Goal: Navigation & Orientation: Find specific page/section

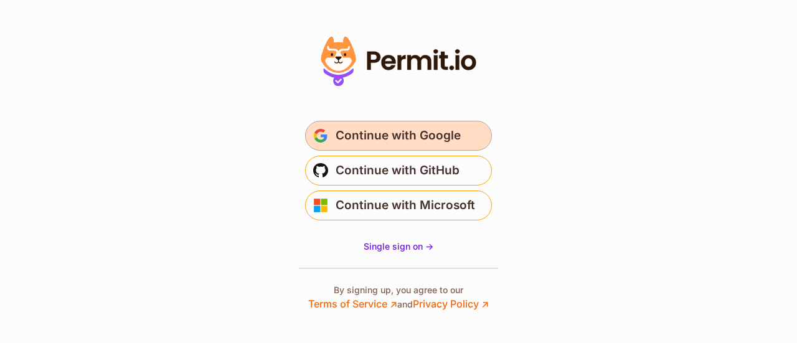
click at [451, 136] on span "Continue with Google" at bounding box center [398, 136] width 125 height 20
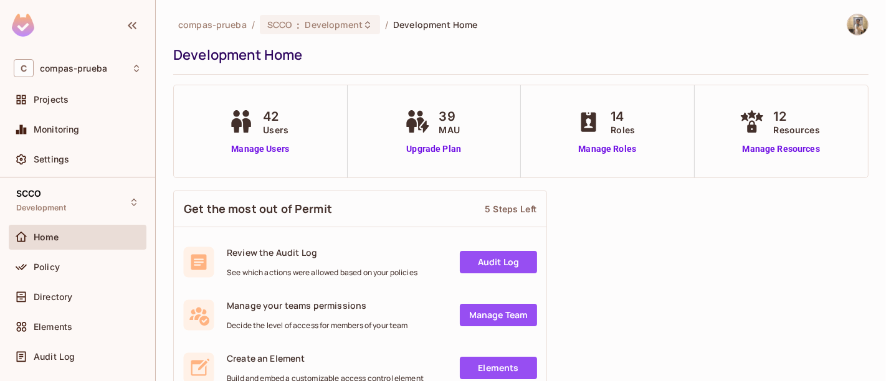
click at [60, 282] on div "Policy" at bounding box center [78, 270] width 138 height 30
click at [60, 288] on div "Directory" at bounding box center [78, 297] width 138 height 25
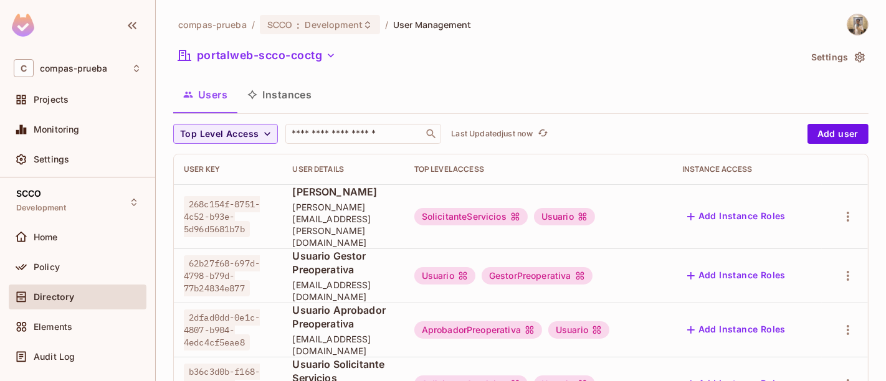
click at [282, 308] on td "Usuario Aprobador Preoperativa [EMAIL_ADDRESS][DOMAIN_NAME]" at bounding box center [342, 330] width 121 height 54
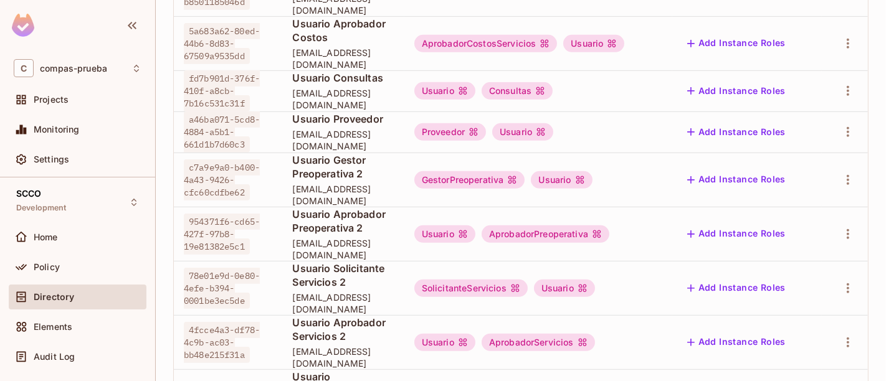
scroll to position [598, 0]
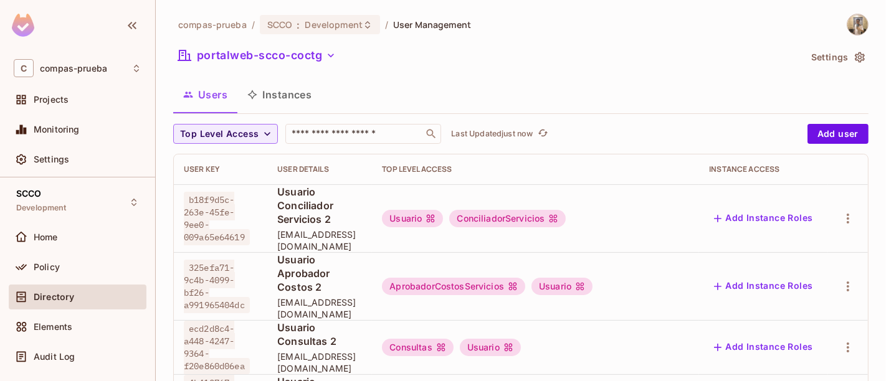
scroll to position [1, 0]
